Goal: Ask a question: Seek information or help from site administrators or community

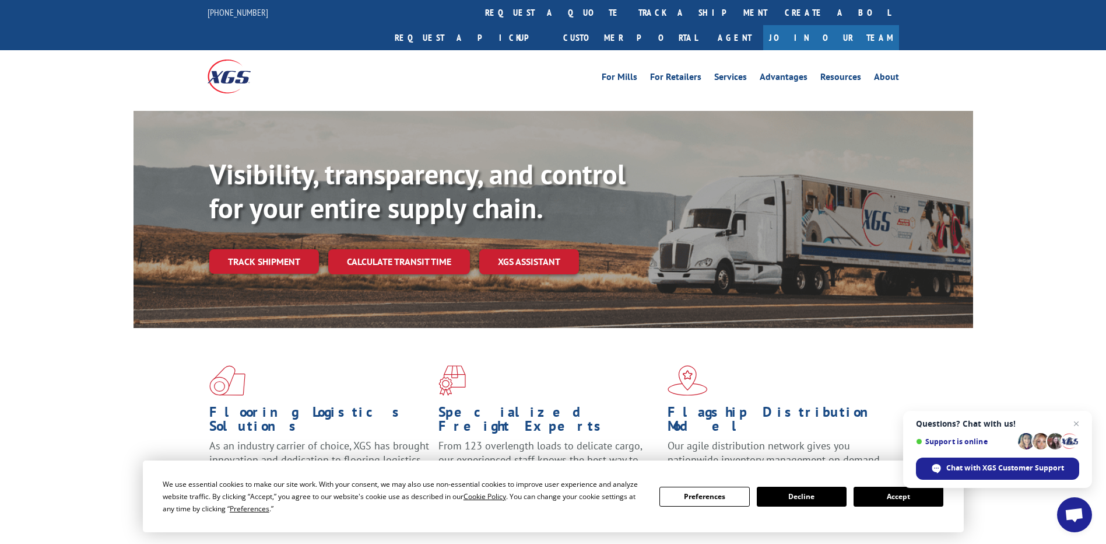
click at [1067, 510] on span "Open chat" at bounding box center [1074, 515] width 19 height 16
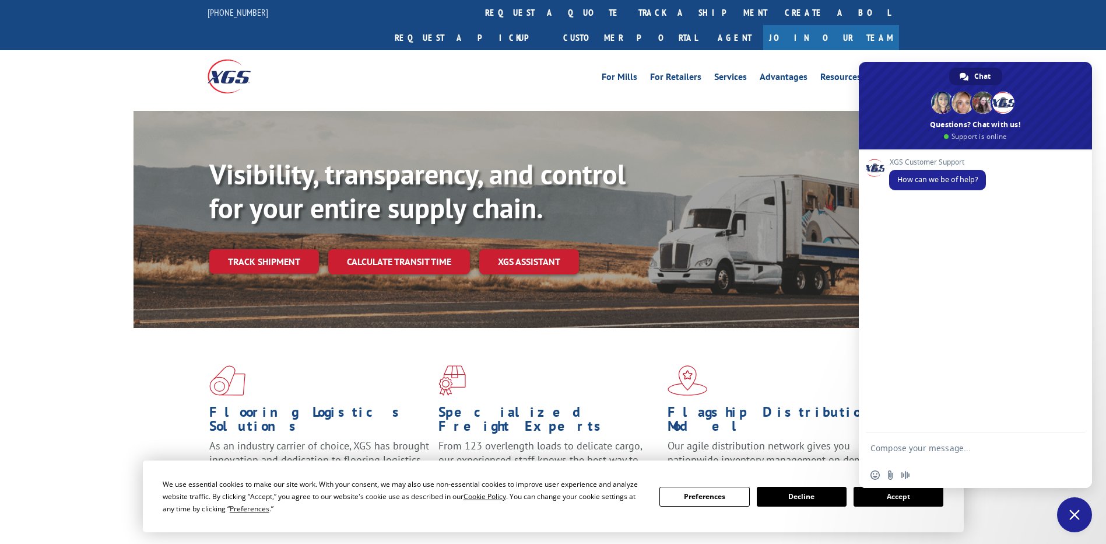
click at [960, 446] on textarea "Compose your message..." at bounding box center [964, 447] width 187 height 29
paste textarea "PU00063859"
click at [975, 456] on textarea "Hi, good morning. Could I please get updates for this PU# PU00063859 and this L…" at bounding box center [964, 437] width 187 height 50
paste textarea "527169267"
paste textarea "92336"
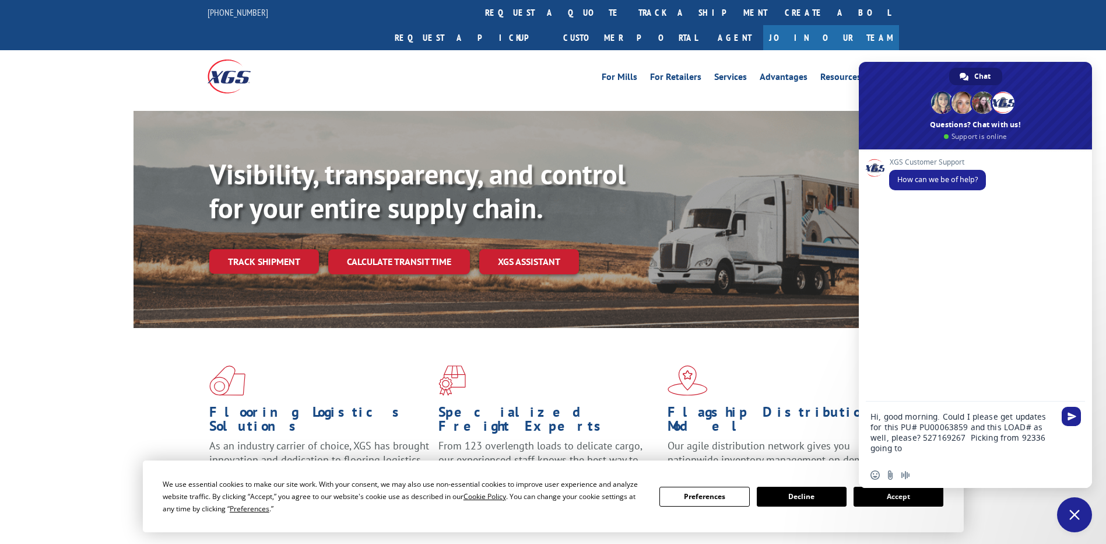
paste textarea "95361"
type textarea "Hi, good morning. Could I please get updates for this PU# PU00063859 and this L…"
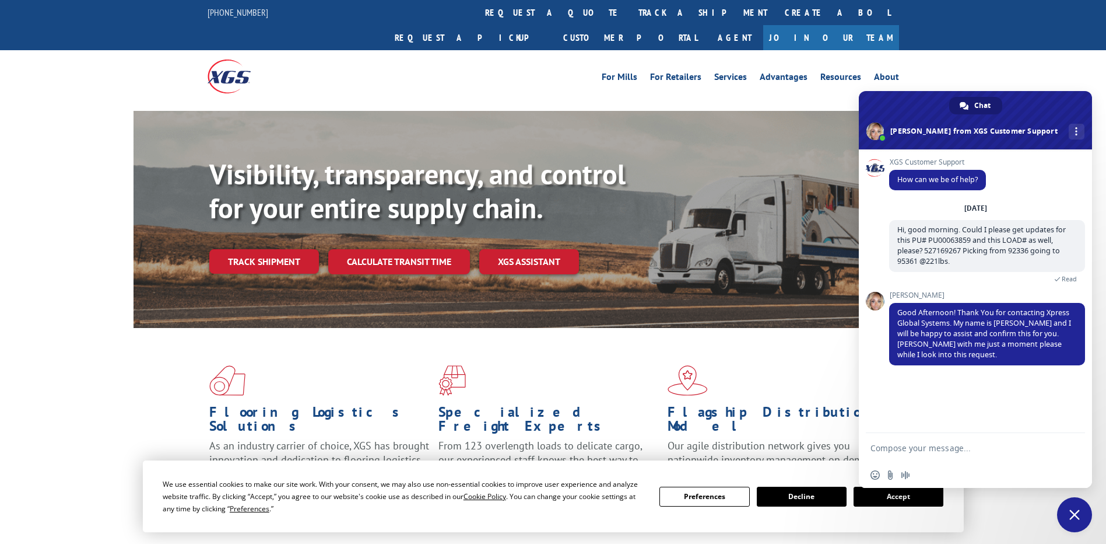
click at [930, 448] on textarea "Compose your message..." at bounding box center [964, 447] width 187 height 29
type textarea "Thanks! take your time."
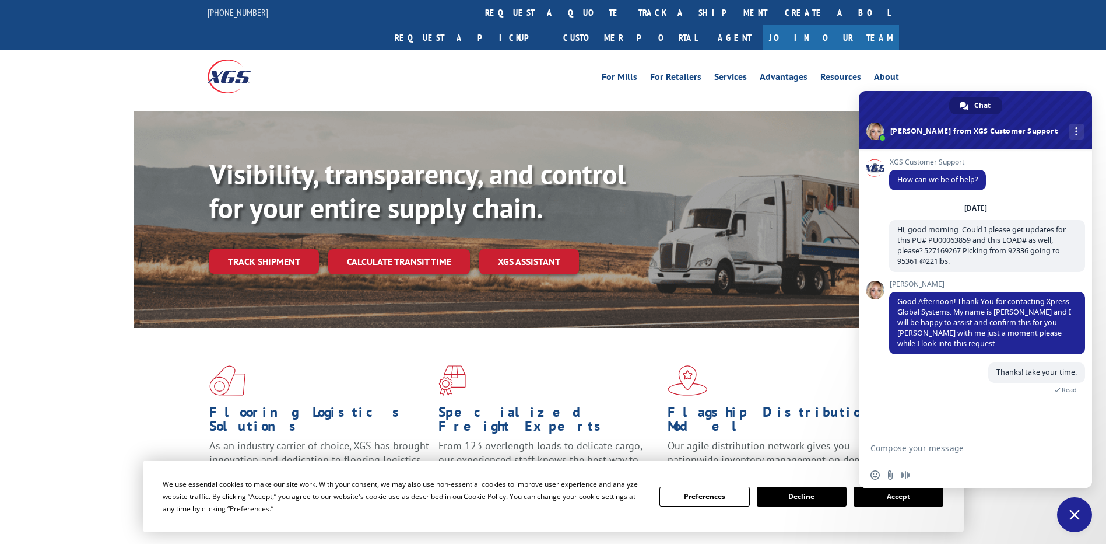
scroll to position [24, 0]
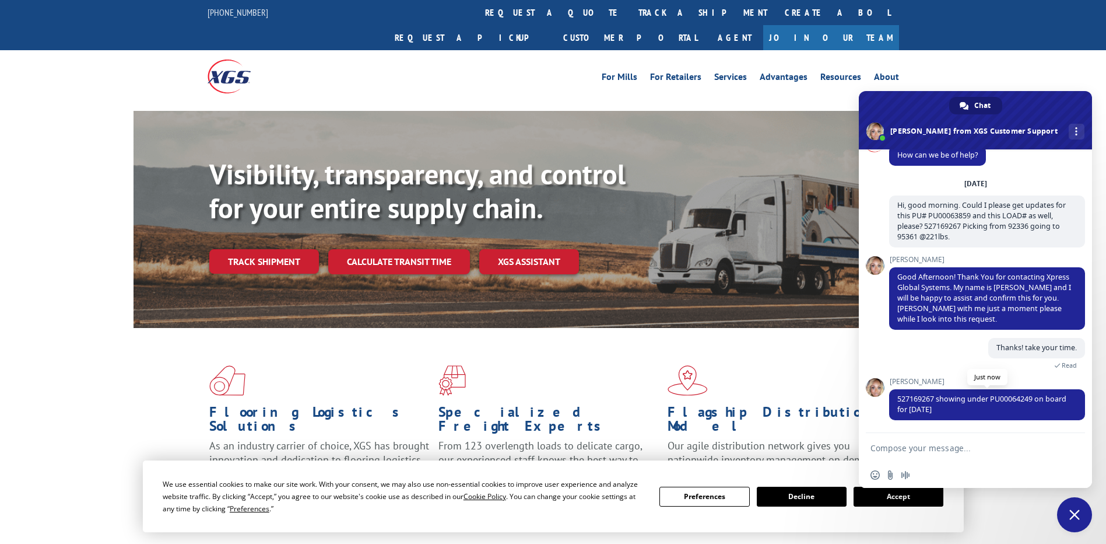
click at [1009, 402] on span "527169267 showing under PU00064249 on board for [DATE]" at bounding box center [982, 404] width 169 height 20
copy span "PU00064249"
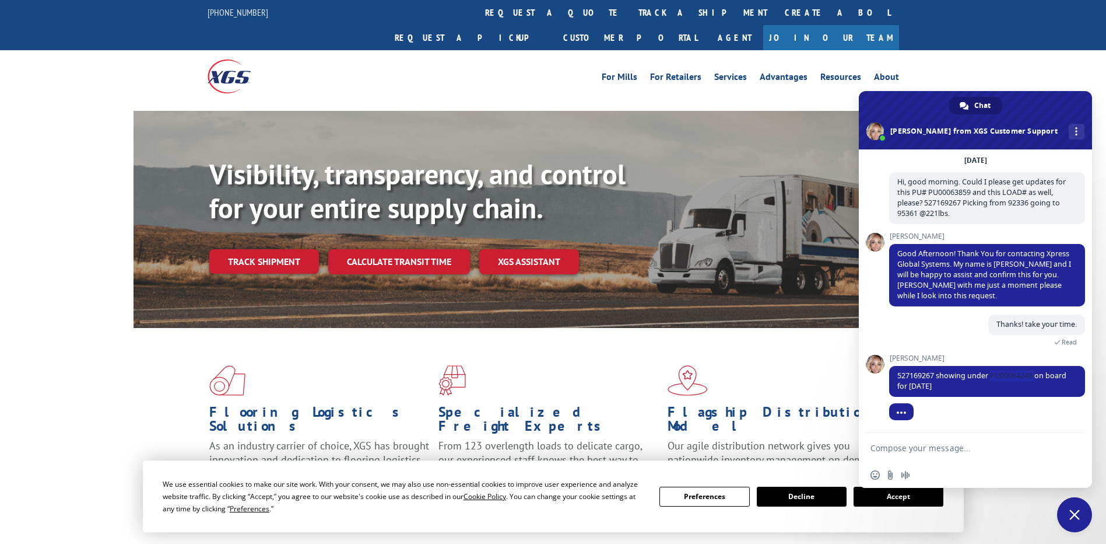
click at [980, 448] on textarea "Compose your message..." at bounding box center [964, 447] width 187 height 29
click at [918, 373] on span "527169267 showing under PU00064249 on board for [DATE]" at bounding box center [982, 380] width 169 height 20
copy span "527169267"
click at [916, 454] on textarea "Compose your message..." at bounding box center [964, 447] width 187 height 29
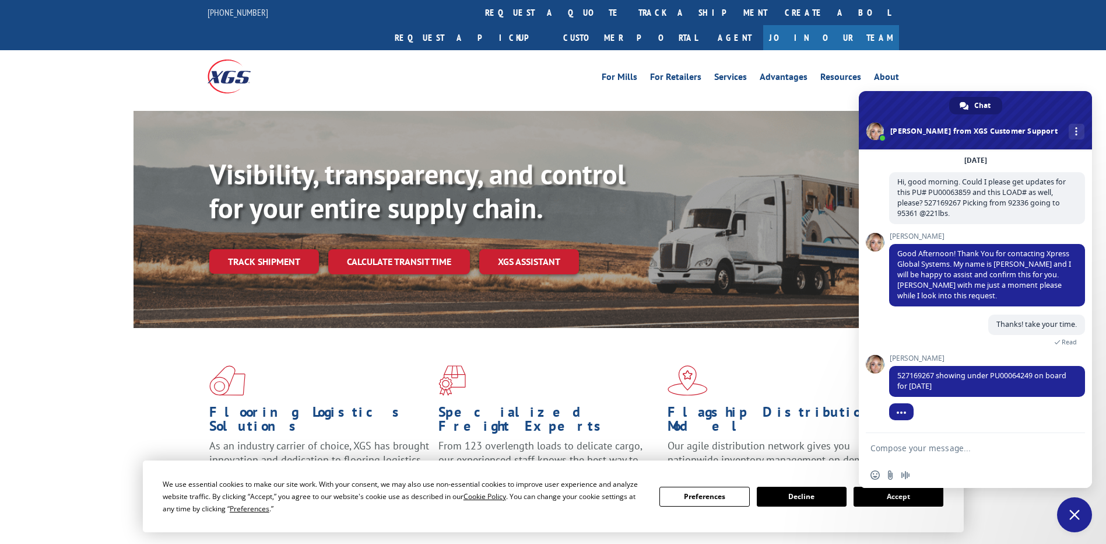
paste textarea "527169267"
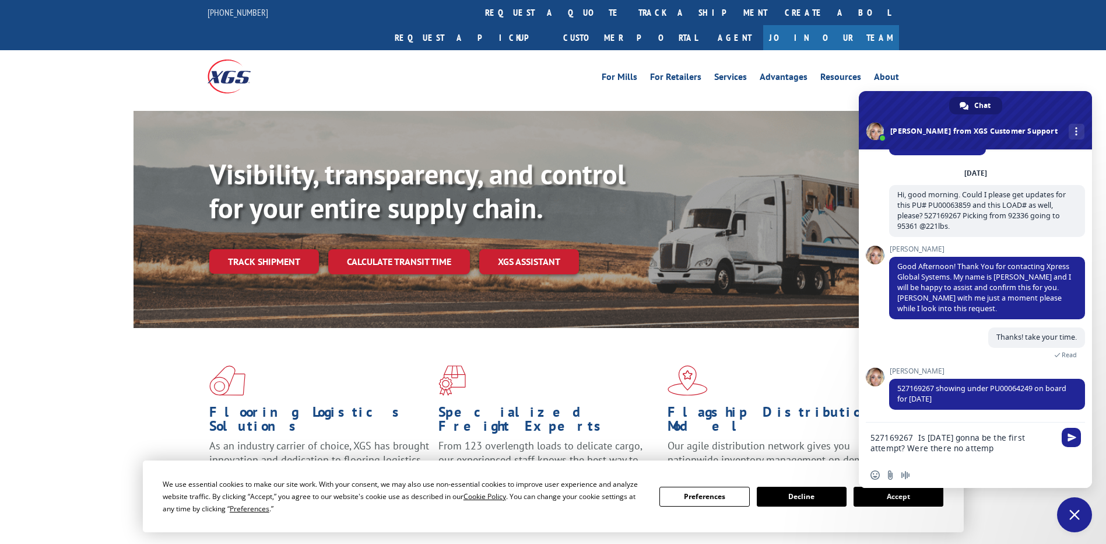
scroll to position [59, 0]
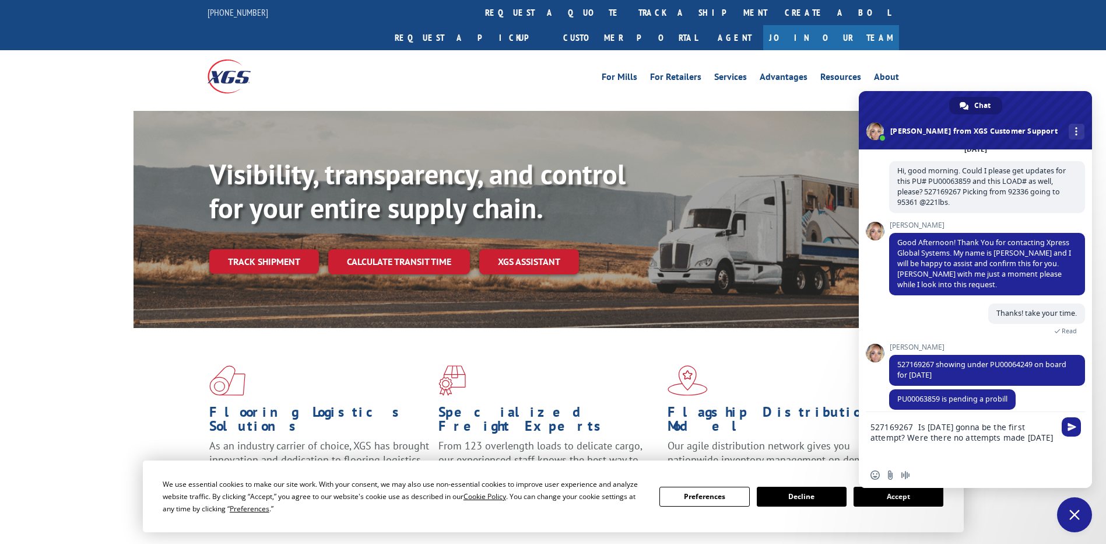
type textarea "527169267 Is [DATE] gonna be the first attempt? Were there no attempts made [DA…"
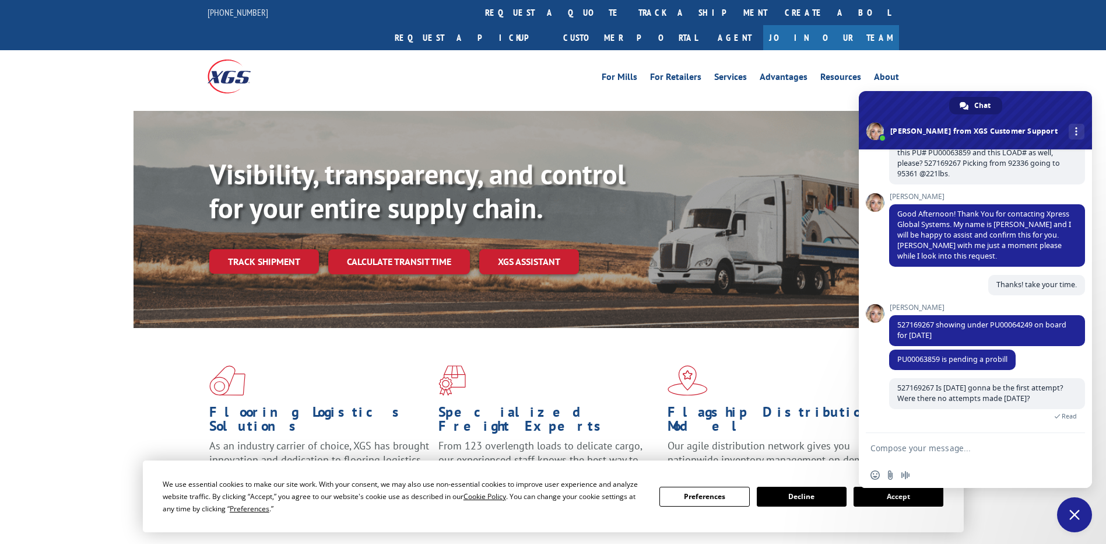
scroll to position [138, 0]
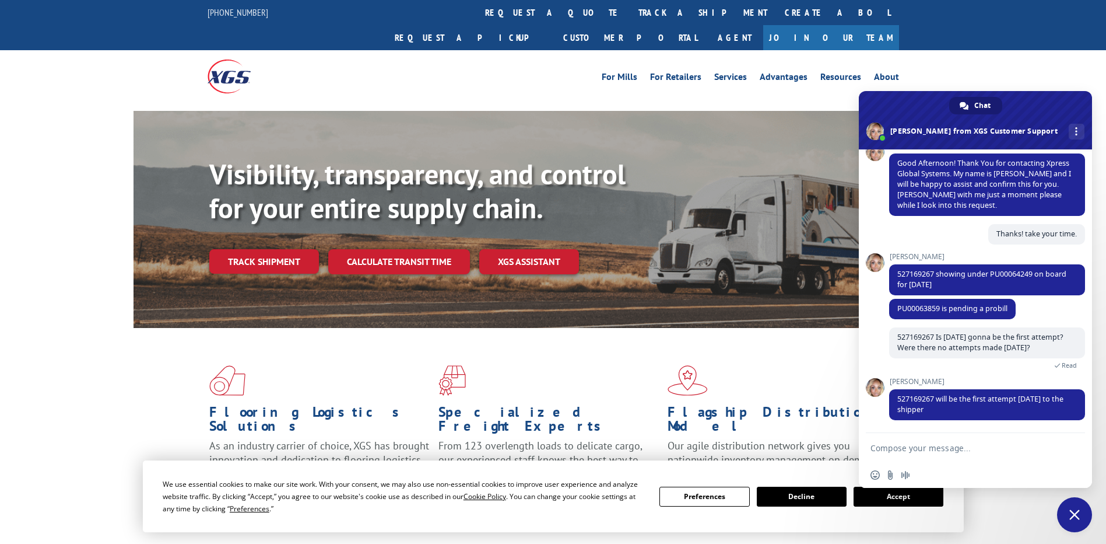
click at [916, 454] on textarea "Compose your message..." at bounding box center [964, 447] width 187 height 29
click at [922, 310] on span "PU00063859 is pending a probill" at bounding box center [953, 308] width 110 height 10
copy span "PU00063859"
click at [916, 455] on textarea "Noted." at bounding box center [964, 447] width 187 height 29
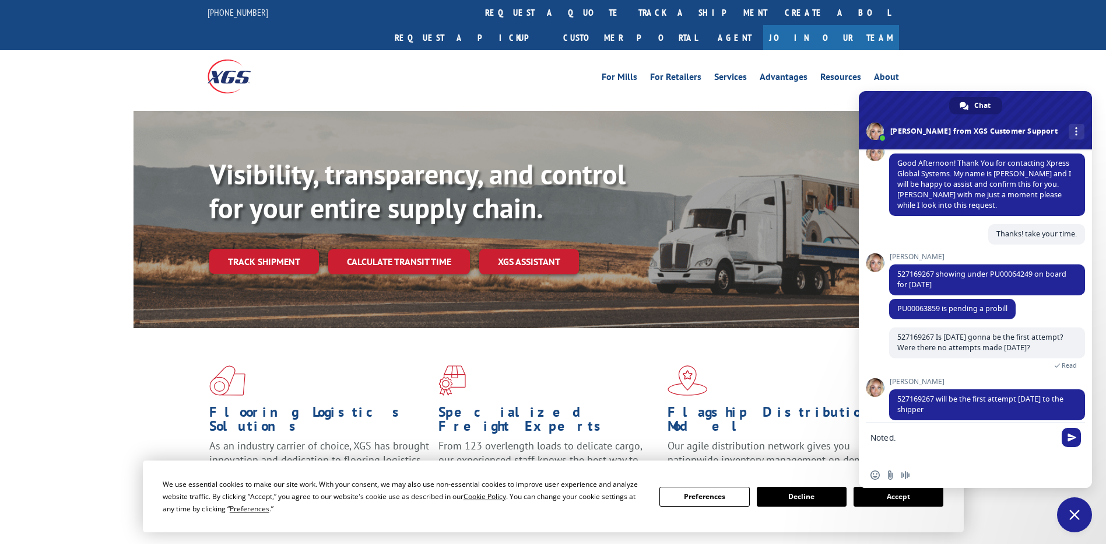
scroll to position [2, 0]
paste textarea "PU00063859"
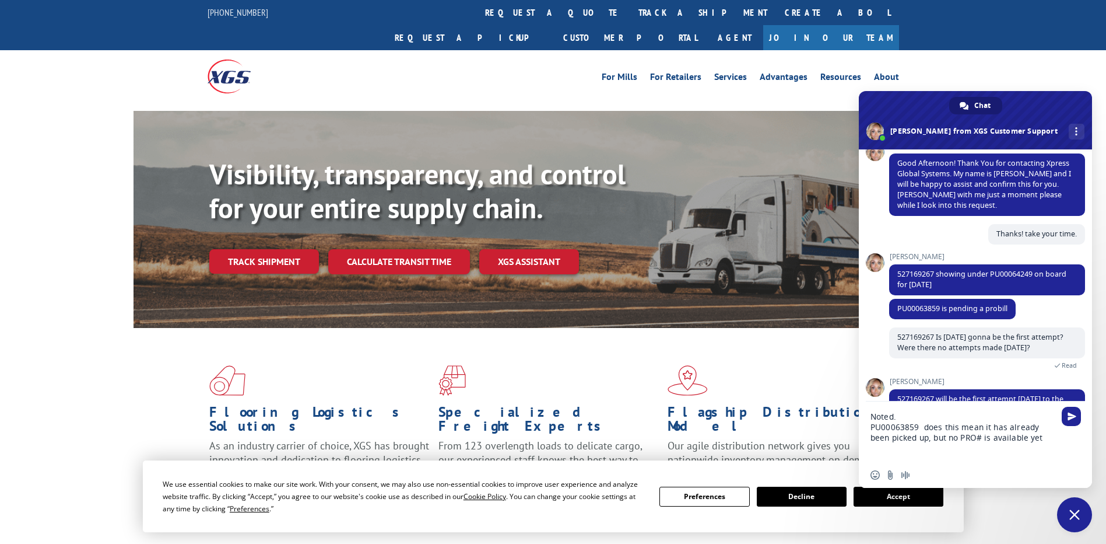
type textarea "Noted. PU00063859 does this mean it has already been picked up, but no PRO# is …"
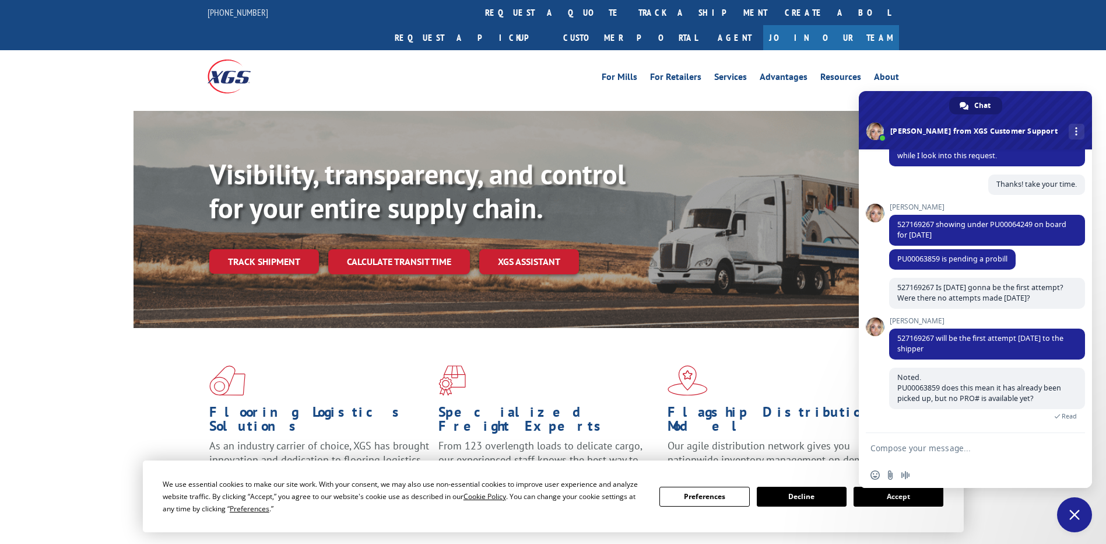
scroll to position [249, 0]
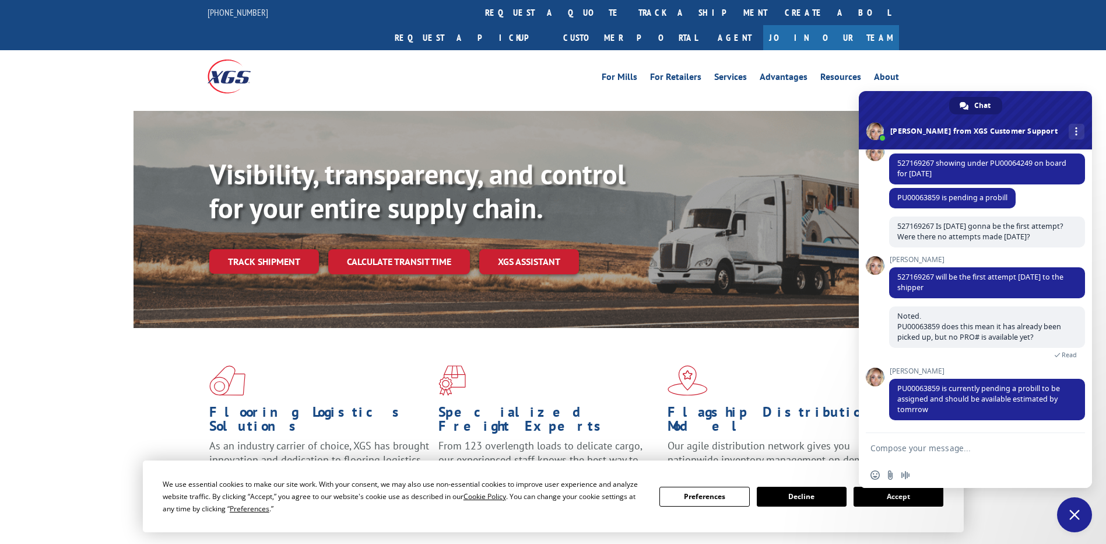
click at [918, 450] on textarea "Compose your message..." at bounding box center [964, 447] width 187 height 29
type textarea "Got it. thanks a lot for your help. That would be all."
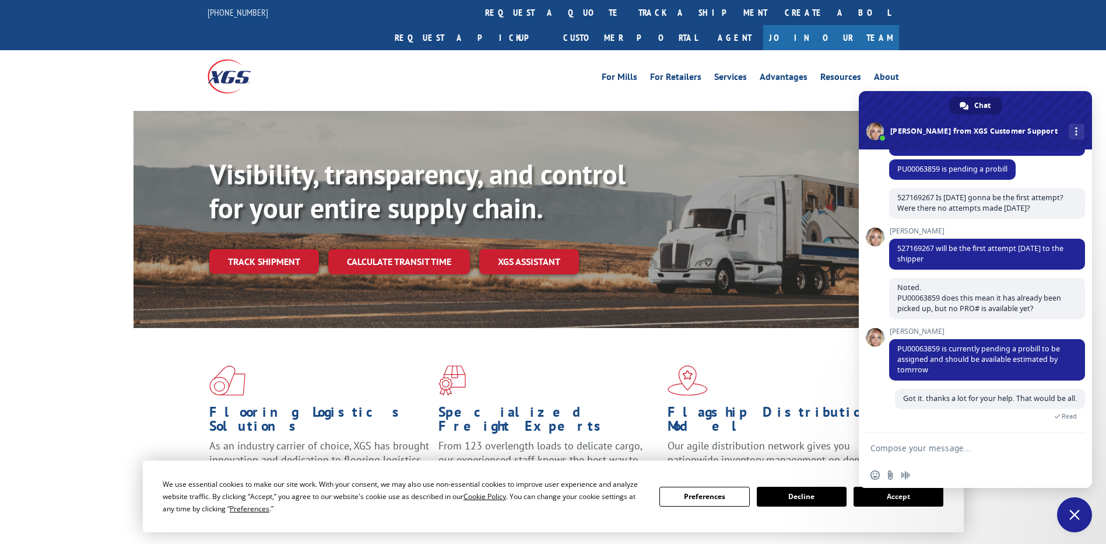
scroll to position [405, 0]
